Goal: Information Seeking & Learning: Obtain resource

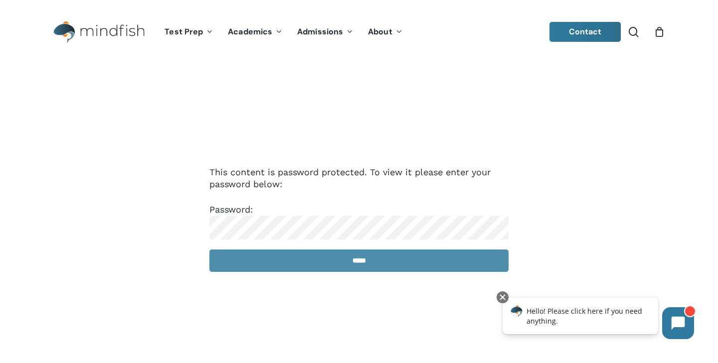
click at [385, 265] on input "*****" at bounding box center [358, 261] width 299 height 22
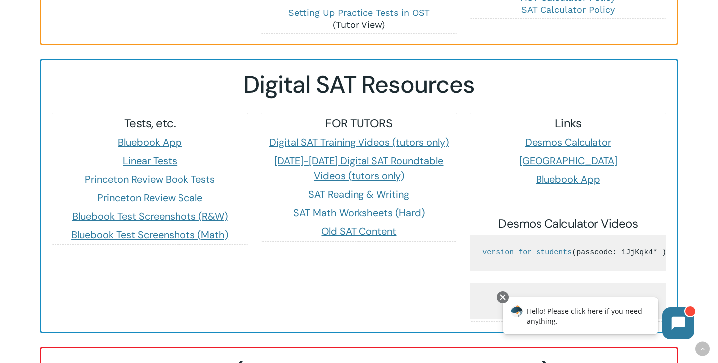
scroll to position [890, 0]
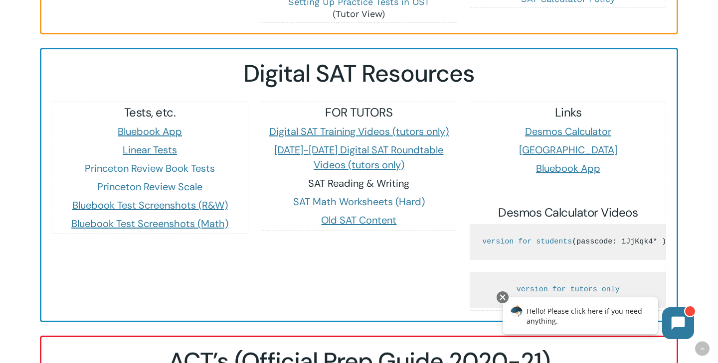
click at [317, 177] on link "SAT Reading & Writing" at bounding box center [358, 183] width 101 height 13
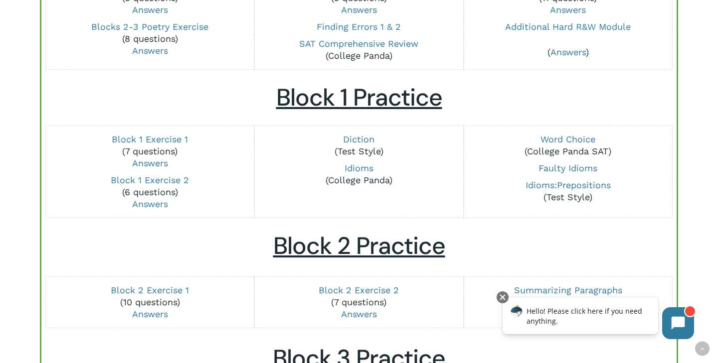
scroll to position [115, 0]
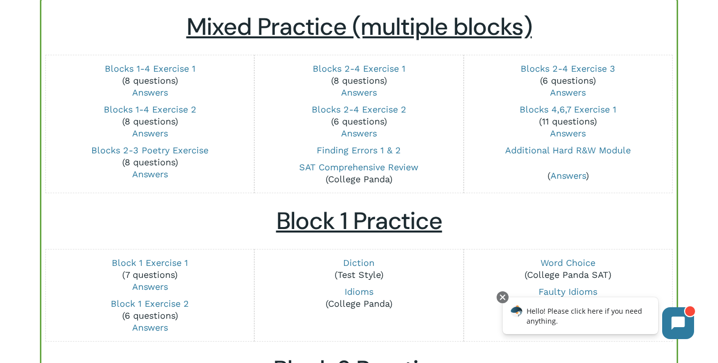
click at [523, 224] on h2 "Block 1 Practice" at bounding box center [358, 221] width 615 height 29
click at [339, 150] on link "Finding Errors 1 & 2" at bounding box center [358, 150] width 84 height 10
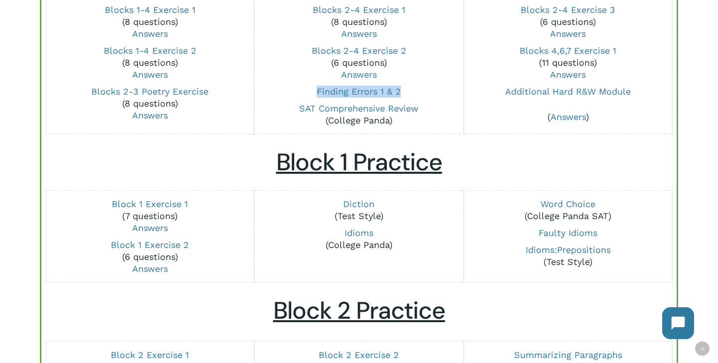
scroll to position [235, 0]
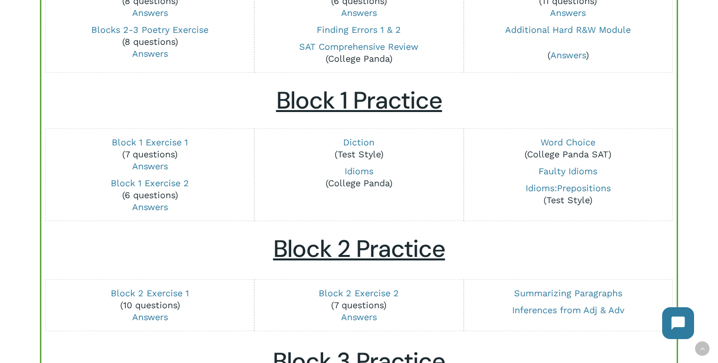
click at [480, 111] on h2 "Block 1 Practice" at bounding box center [358, 100] width 615 height 29
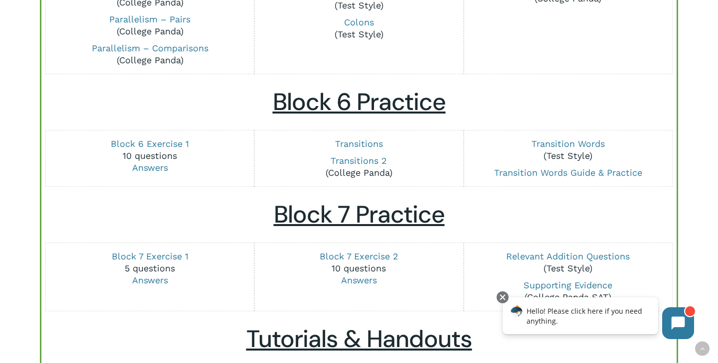
scroll to position [1187, 0]
